Goal: Task Accomplishment & Management: Complete application form

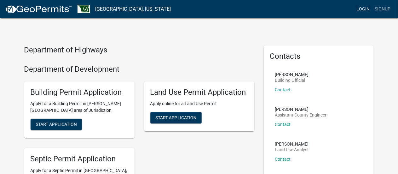
click at [368, 8] on link "Login" at bounding box center [363, 9] width 18 height 12
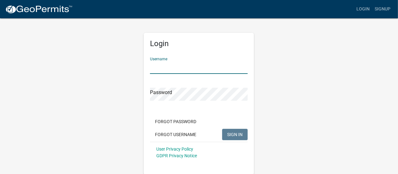
click at [172, 69] on input "Username" at bounding box center [199, 67] width 98 height 13
type input "hwoodruff"
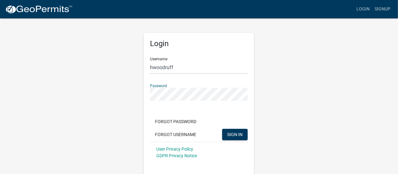
click at [222, 129] on button "SIGN IN" at bounding box center [235, 134] width 26 height 11
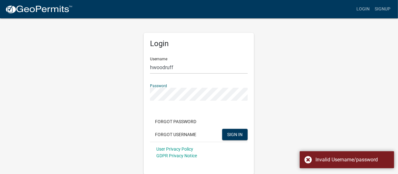
click at [142, 95] on div "Login Username hwoodruff Password Forgot Password Forgot Username SIGN IN User …" at bounding box center [199, 96] width 120 height 157
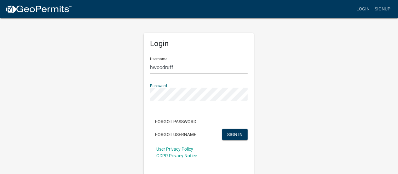
click at [222, 129] on button "SIGN IN" at bounding box center [235, 134] width 26 height 11
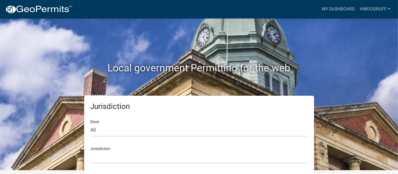
scroll to position [5, 0]
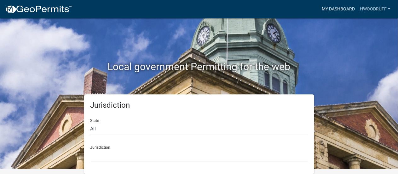
click at [334, 8] on link "My Dashboard" at bounding box center [338, 9] width 38 height 12
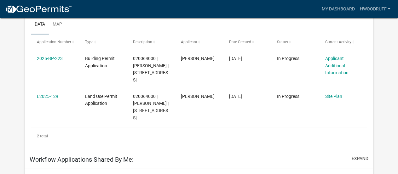
scroll to position [118, 0]
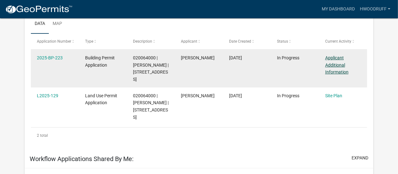
click at [332, 63] on link "Applicant Additional Information" at bounding box center [336, 65] width 23 height 20
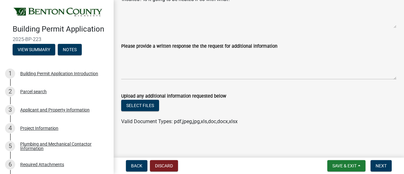
scroll to position [79, 0]
click at [149, 104] on button "Select files" at bounding box center [140, 104] width 38 height 11
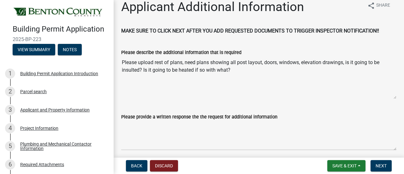
scroll to position [8, 0]
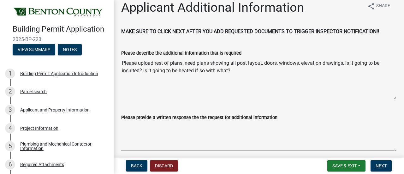
click at [192, 90] on textarea "Please upload rest of plans, need plans showing all post layout, doors, windows…" at bounding box center [258, 78] width 275 height 43
click at [237, 75] on textarea "Please upload rest of plans, need plans showing all post layout, doors, windows…" at bounding box center [258, 78] width 275 height 43
click at [153, 82] on textarea "Please upload rest of plans, need plans showing all post layout, doors, windows…" at bounding box center [258, 78] width 275 height 43
click at [244, 69] on textarea "Please upload rest of plans, need plans showing all post layout, doors, windows…" at bounding box center [258, 78] width 275 height 43
click at [228, 73] on textarea "Please upload rest of plans, need plans showing all post layout, doors, windows…" at bounding box center [258, 78] width 275 height 43
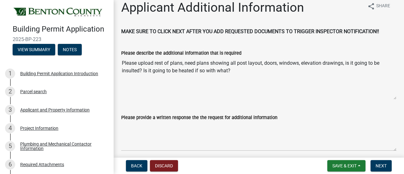
click at [210, 63] on textarea "Please upload rest of plans, need plans showing all post layout, doors, windows…" at bounding box center [258, 78] width 275 height 43
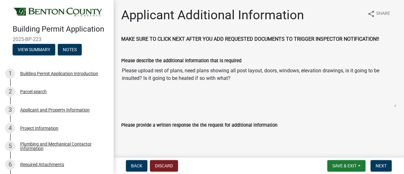
click at [156, 67] on textarea "Please upload rest of plans, need plans showing all post layout, doors, windows…" at bounding box center [258, 85] width 275 height 43
click at [133, 70] on textarea "Please upload rest of plans, need plans showing all post layout, doors, windows…" at bounding box center [258, 85] width 275 height 43
click at [134, 71] on textarea "Please upload rest of plans, need plans showing all post layout, doors, windows…" at bounding box center [258, 85] width 275 height 43
click at [134, 81] on textarea "Please upload rest of plans, need plans showing all post layout, doors, windows…" at bounding box center [258, 85] width 275 height 43
click at [187, 82] on textarea "Please upload rest of plans, need plans showing all post layout, doors, windows…" at bounding box center [258, 85] width 275 height 43
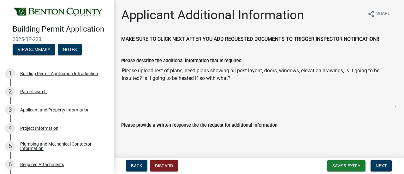
click at [200, 75] on textarea "Please upload rest of plans, need plans showing all post layout, doors, windows…" at bounding box center [258, 85] width 275 height 43
click at [205, 82] on textarea "Please upload rest of plans, need plans showing all post layout, doors, windows…" at bounding box center [258, 85] width 275 height 43
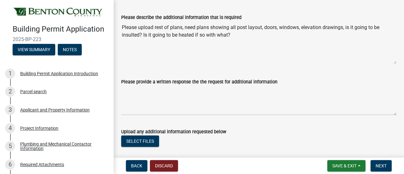
scroll to position [63, 0]
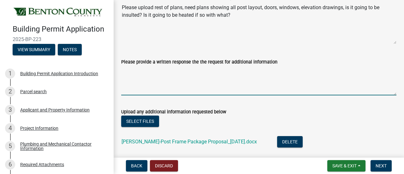
click at [196, 76] on textarea "Please provide a written response the the request for additional information" at bounding box center [258, 81] width 275 height 30
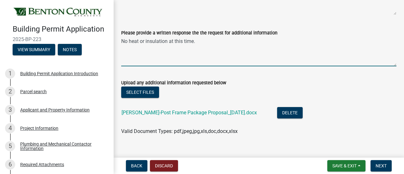
scroll to position [102, 0]
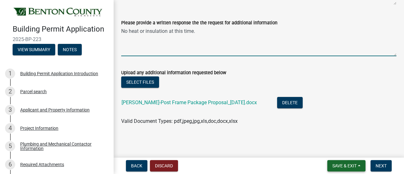
type textarea "No heat or insulation at this time."
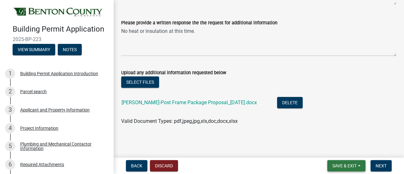
click at [349, 163] on span "Save & Exit" at bounding box center [344, 165] width 24 height 5
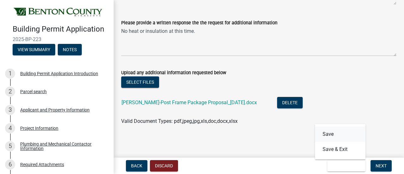
click at [332, 134] on button "Save" at bounding box center [340, 133] width 50 height 15
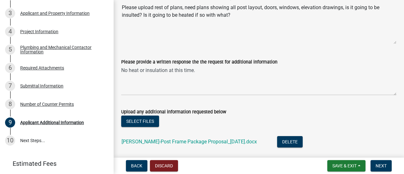
scroll to position [125, 0]
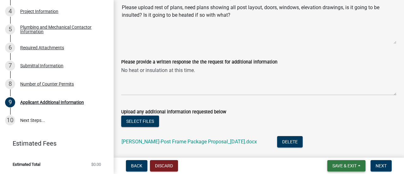
click at [347, 167] on span "Save & Exit" at bounding box center [344, 165] width 24 height 5
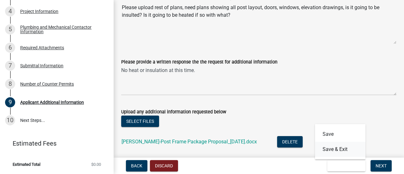
click at [336, 149] on button "Save & Exit" at bounding box center [340, 149] width 50 height 15
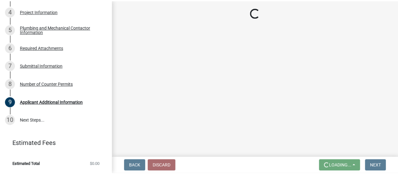
scroll to position [0, 0]
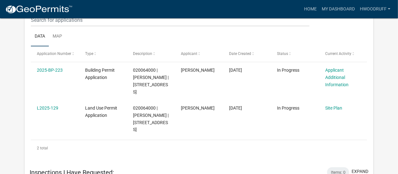
scroll to position [349, 0]
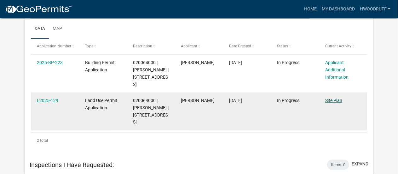
click at [337, 101] on link "Site Plan" at bounding box center [333, 100] width 17 height 5
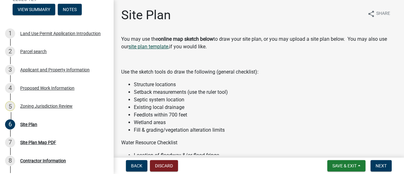
click at [151, 47] on link "site plan template," at bounding box center [148, 47] width 41 height 6
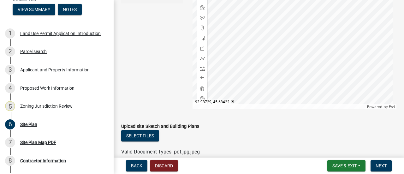
scroll to position [284, 0]
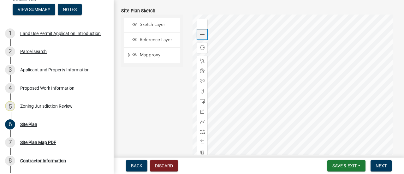
click at [200, 35] on span at bounding box center [202, 34] width 5 height 5
click at [201, 25] on span at bounding box center [202, 24] width 5 height 5
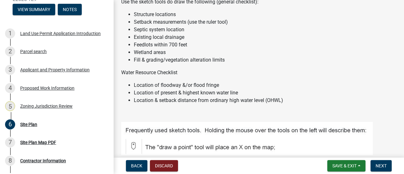
scroll to position [0, 0]
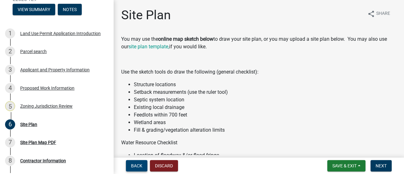
click at [140, 164] on span "Back" at bounding box center [136, 165] width 11 height 5
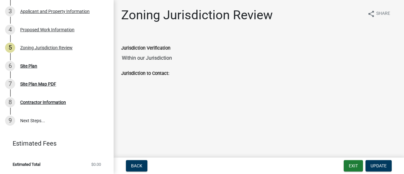
scroll to position [107, 0]
click at [35, 104] on div "Contractor Information" at bounding box center [43, 102] width 46 height 4
click at [30, 84] on div "Site Plan Map PDF" at bounding box center [38, 84] width 36 height 4
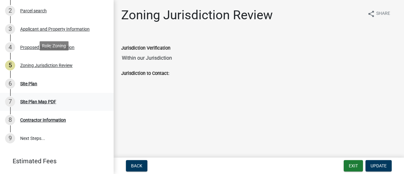
scroll to position [95, 0]
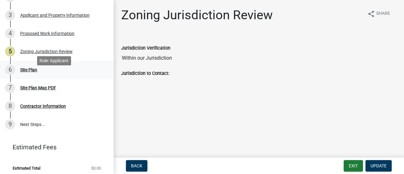
click at [32, 72] on div "Site Plan" at bounding box center [28, 69] width 17 height 4
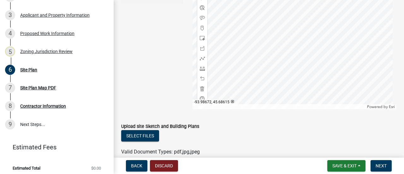
scroll to position [410, 0]
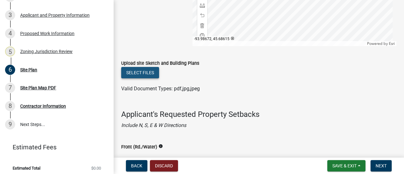
click at [144, 73] on button "Select files" at bounding box center [140, 72] width 38 height 11
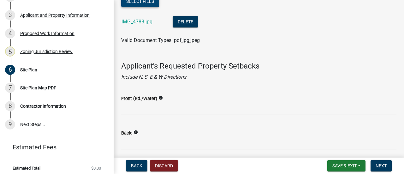
scroll to position [473, 0]
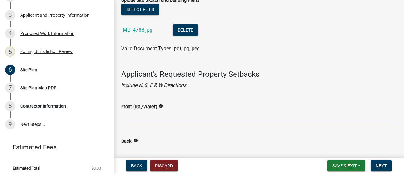
click at [144, 119] on input "Front (Rd./Water)" at bounding box center [258, 116] width 275 height 13
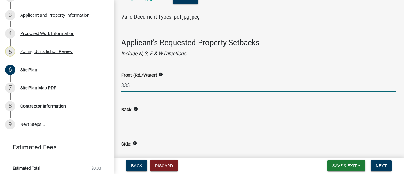
type input "335'"
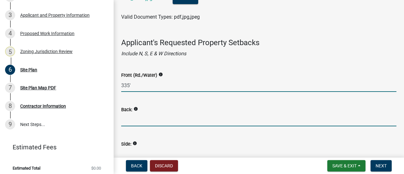
click at [148, 121] on input "Back:" at bounding box center [258, 119] width 275 height 13
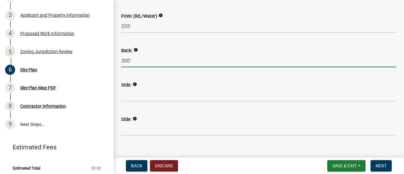
scroll to position [568, 0]
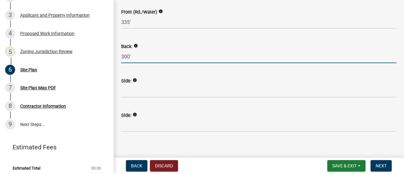
type input "300'"
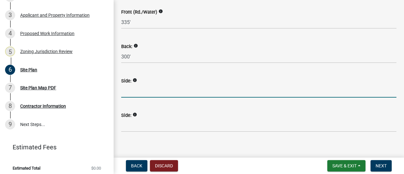
click at [139, 90] on input "Side:" at bounding box center [258, 91] width 275 height 13
type input "20'"
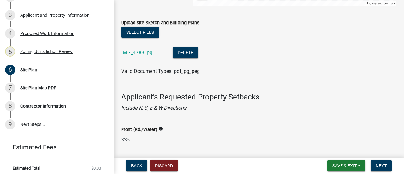
scroll to position [448, 0]
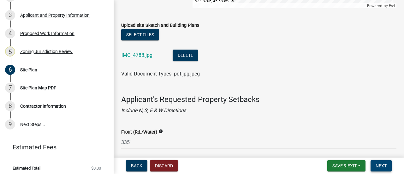
type input "480'"
click at [384, 164] on span "Next" at bounding box center [380, 165] width 11 height 5
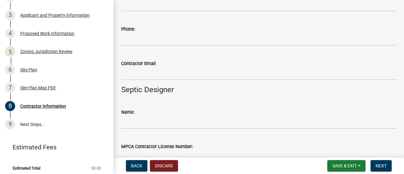
scroll to position [56, 0]
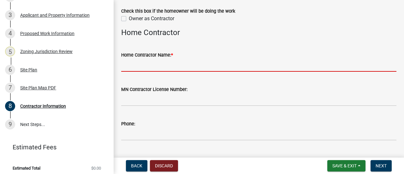
click at [182, 65] on input "Home Contractor Name: *" at bounding box center [258, 65] width 275 height 13
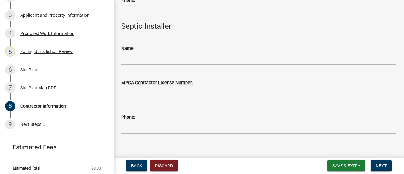
scroll to position [340, 0]
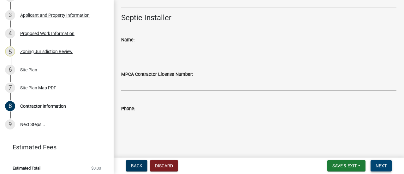
type input "[PERSON_NAME]"
click at [381, 167] on span "Next" at bounding box center [380, 165] width 11 height 5
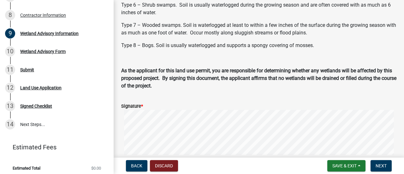
scroll to position [315, 0]
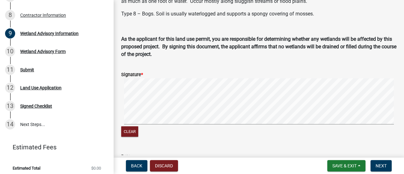
click at [205, 137] on div "Clear" at bounding box center [258, 108] width 275 height 60
click at [377, 167] on span "Next" at bounding box center [380, 165] width 11 height 5
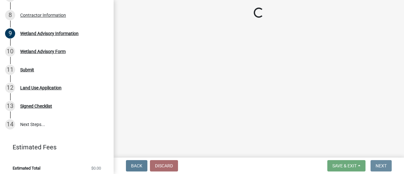
scroll to position [0, 0]
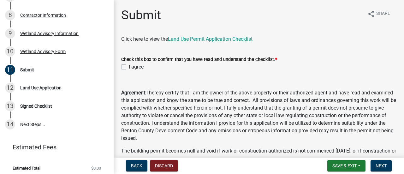
click at [129, 67] on label "I agree" at bounding box center [136, 67] width 15 height 8
click at [129, 67] on input "I agree" at bounding box center [131, 65] width 4 height 4
checkbox input "true"
click at [201, 39] on link "Land Use Permit Application Checklist" at bounding box center [210, 39] width 85 height 6
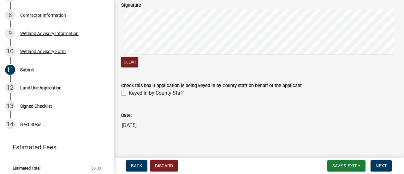
scroll to position [179, 0]
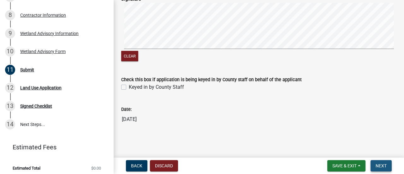
click at [377, 167] on span "Next" at bounding box center [380, 165] width 11 height 5
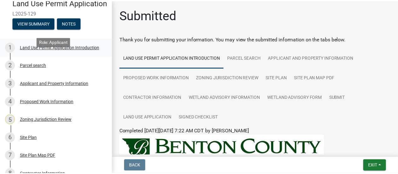
scroll to position [0, 0]
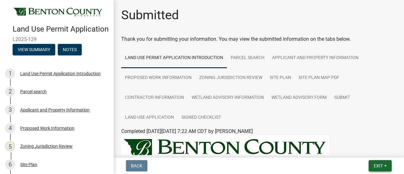
click at [380, 166] on span "Exit" at bounding box center [377, 165] width 9 height 5
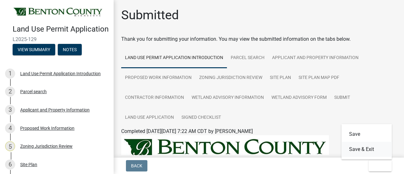
click at [365, 149] on button "Save & Exit" at bounding box center [366, 149] width 50 height 15
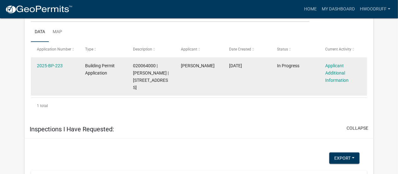
scroll to position [337, 0]
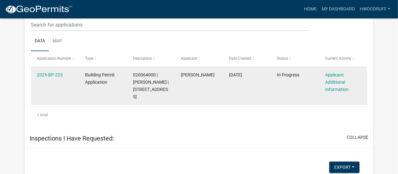
click at [337, 77] on div "Applicant Additional Information" at bounding box center [343, 81] width 36 height 21
click at [336, 75] on link "Applicant Additional Information" at bounding box center [336, 82] width 23 height 20
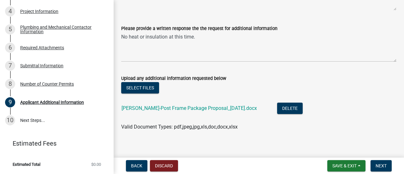
scroll to position [102, 0]
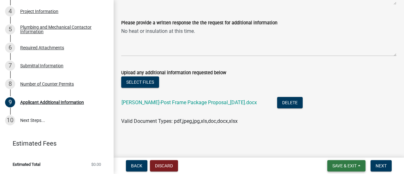
click at [355, 166] on span "Save & Exit" at bounding box center [344, 165] width 24 height 5
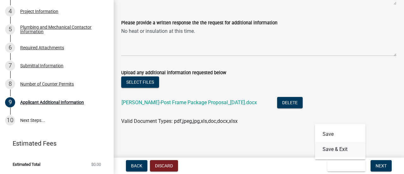
click at [343, 150] on button "Save & Exit" at bounding box center [340, 149] width 50 height 15
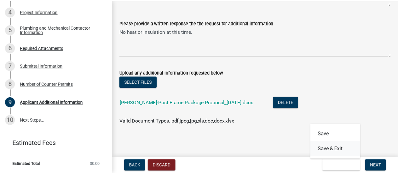
scroll to position [0, 0]
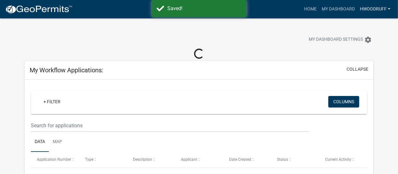
click at [368, 7] on link "hwoodruff" at bounding box center [376, 9] width 36 height 12
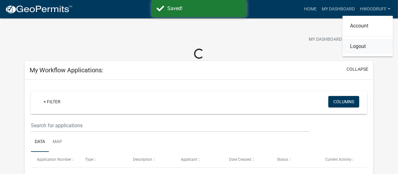
click at [362, 45] on link "Logout" at bounding box center [368, 46] width 50 height 15
